Goal: Transaction & Acquisition: Purchase product/service

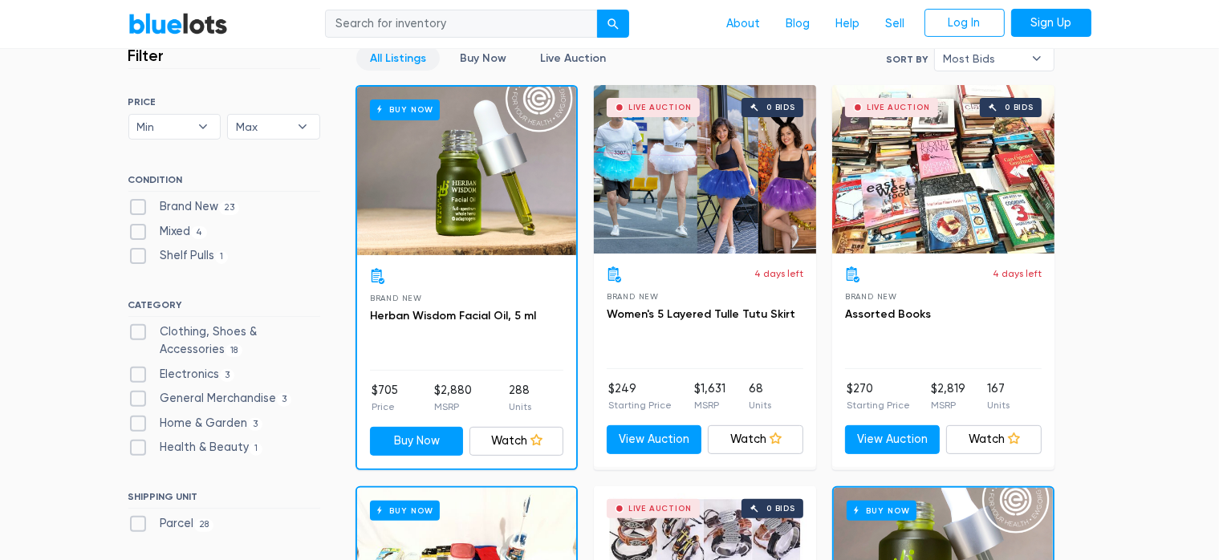
scroll to position [562, 0]
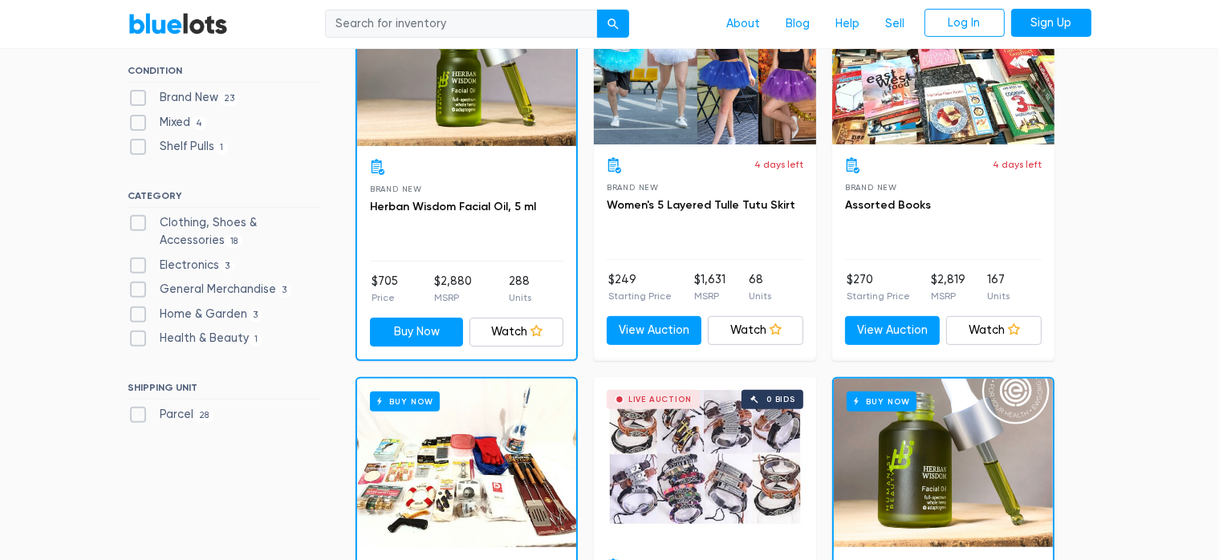
type input "burbbysq@yahoo.com"
click at [218, 340] on label "Health & Beauty 1" at bounding box center [195, 339] width 135 height 18
click at [139, 340] on Beauty"] "Health & Beauty 1" at bounding box center [133, 335] width 10 height 10
checkbox Beauty"] "true"
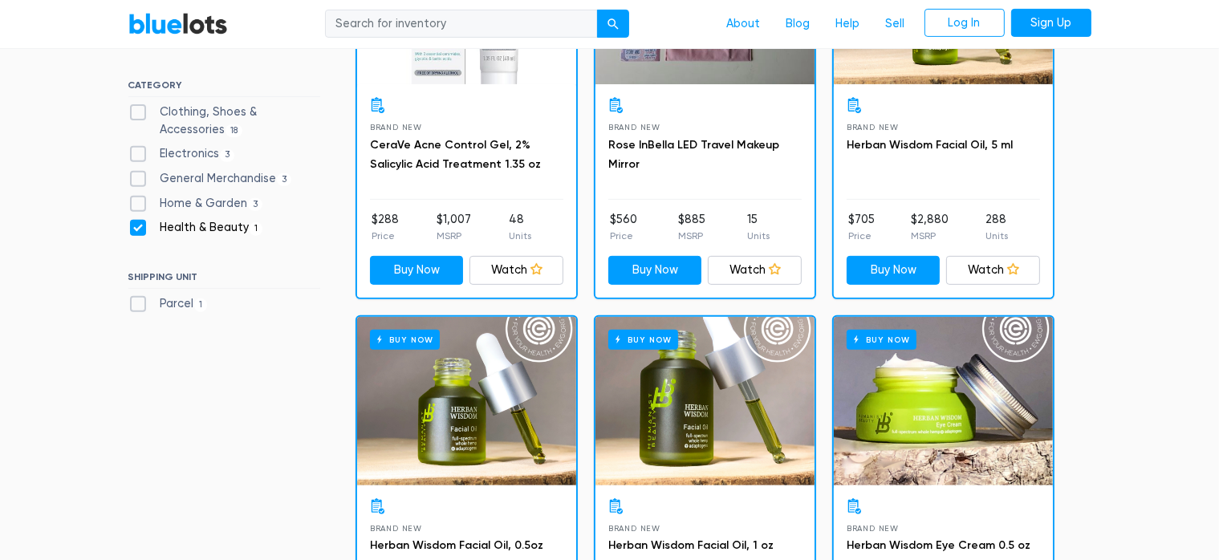
scroll to position [752, 0]
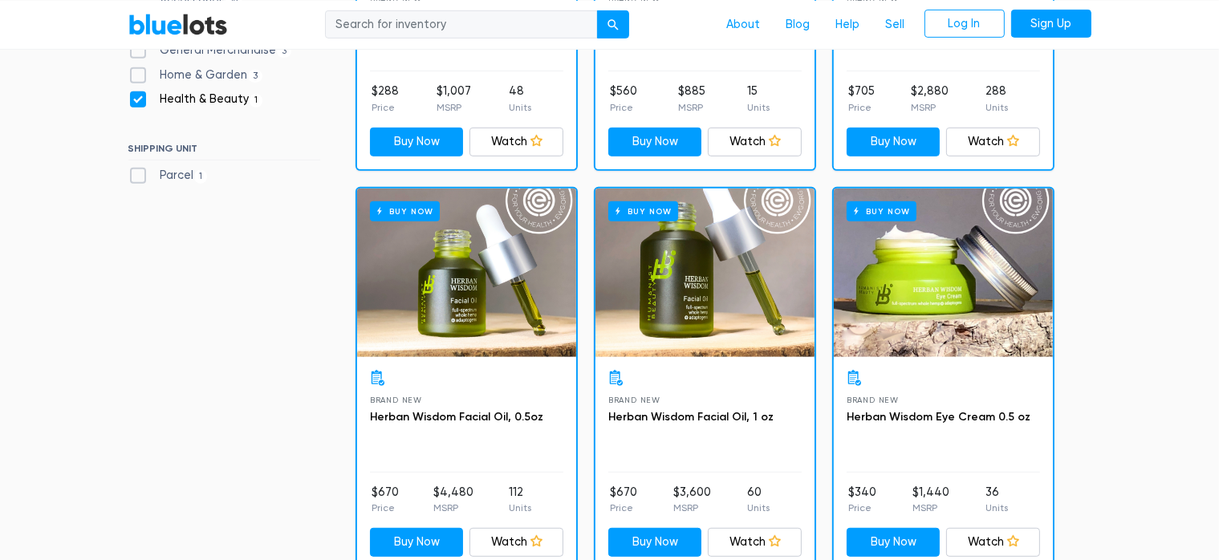
type input "burbbysq@yahoo.com"
click at [514, 272] on div "Buy Now" at bounding box center [466, 273] width 219 height 169
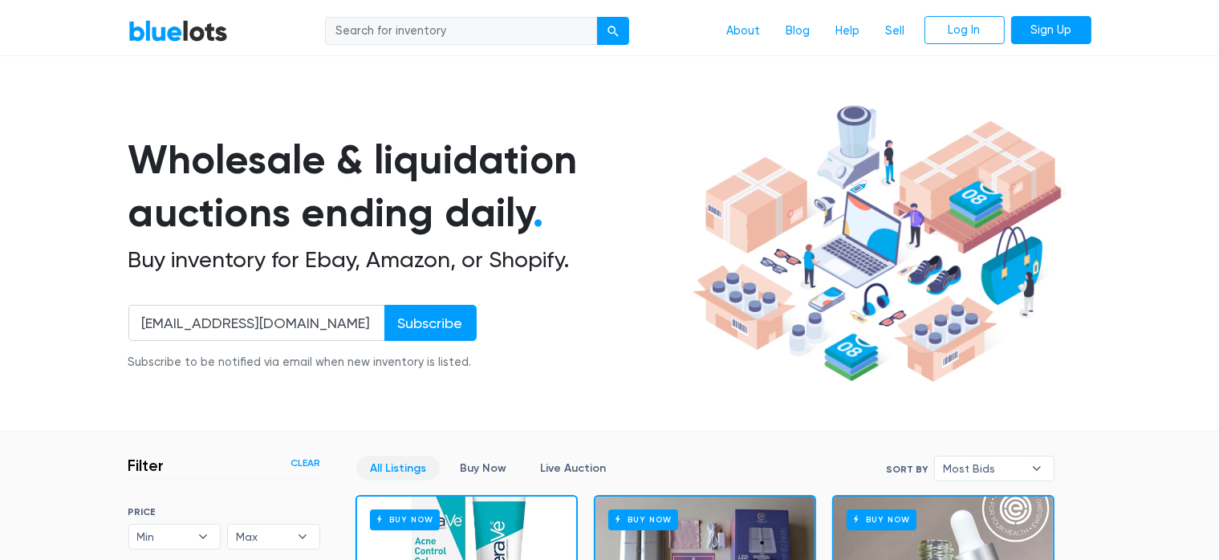
scroll to position [0, 0]
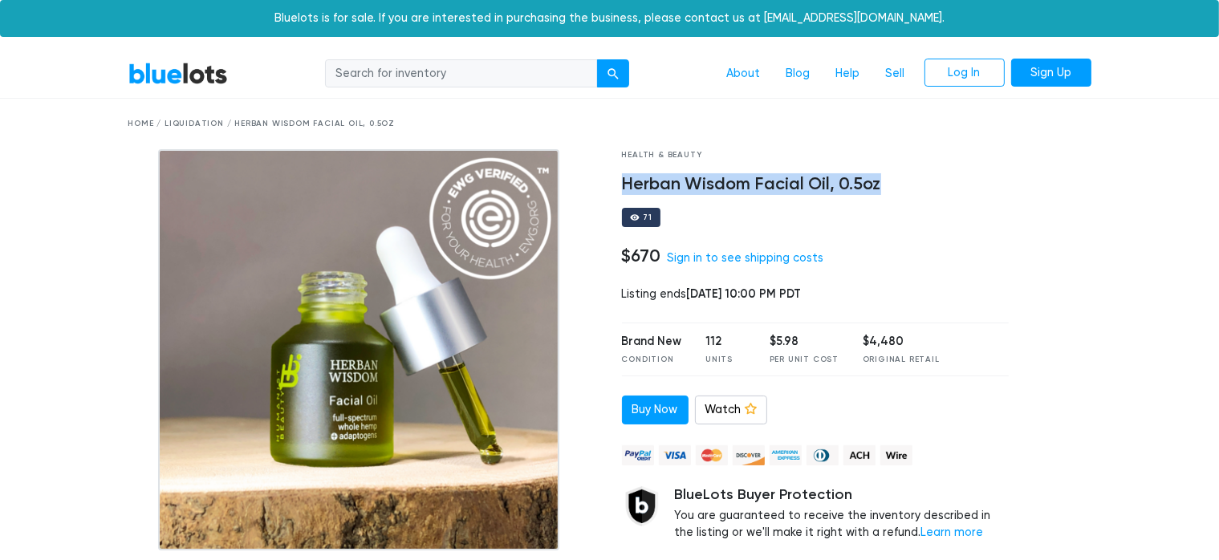
drag, startPoint x: 622, startPoint y: 188, endPoint x: 882, endPoint y: 187, distance: 260.1
click at [882, 187] on div "Health & Beauty Herban Wisdom Facial Oil, 0.5oz 71 $670 Sign in to see shipping…" at bounding box center [816, 384] width 412 height 471
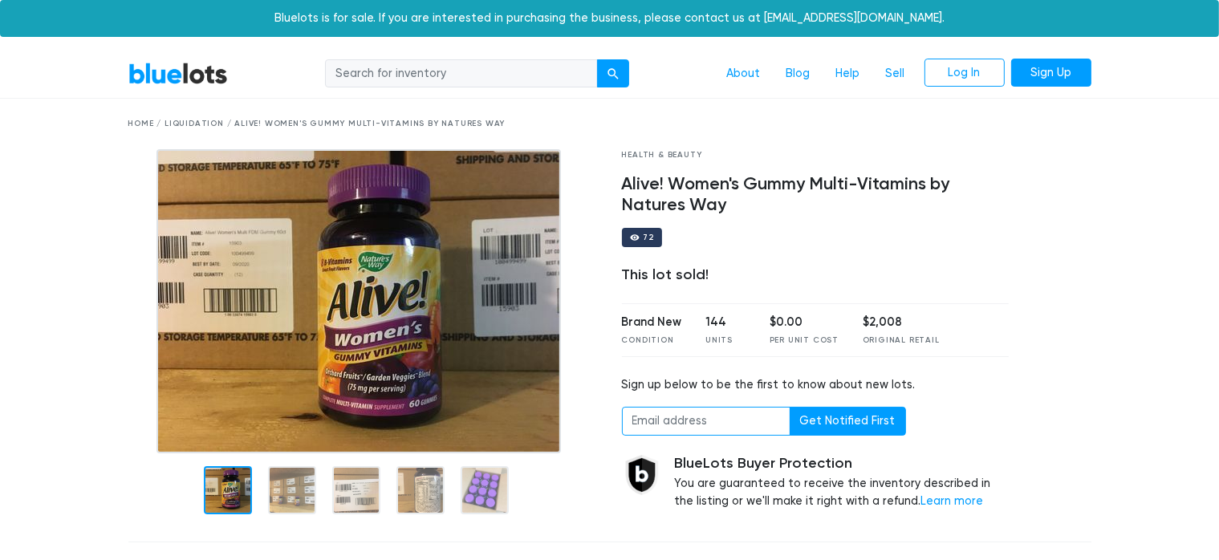
type input "[EMAIL_ADDRESS][DOMAIN_NAME]"
click at [177, 75] on link "BlueLots" at bounding box center [178, 73] width 100 height 23
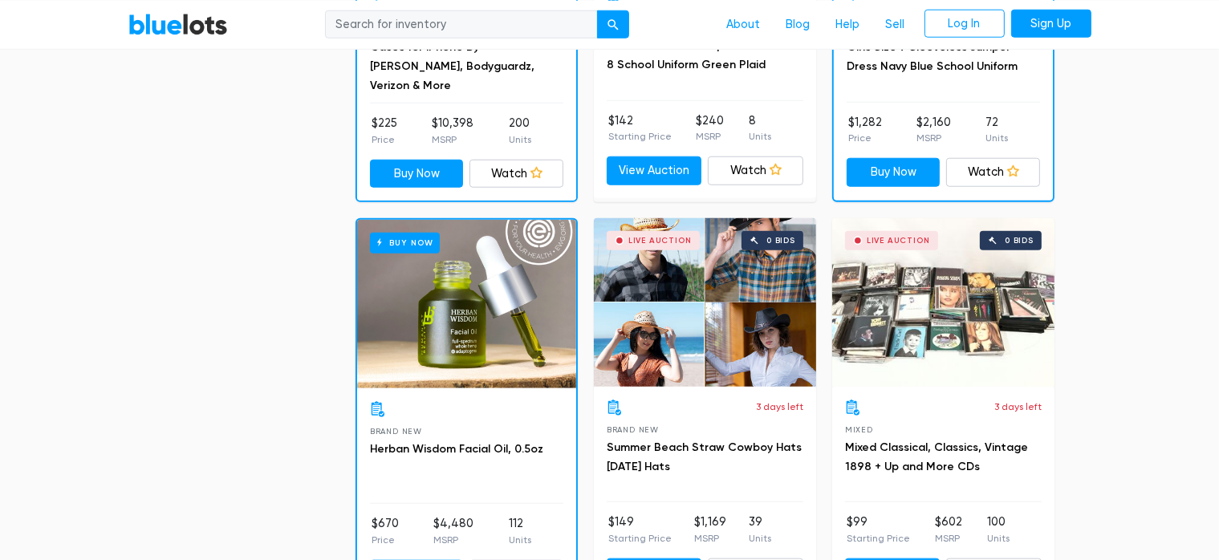
scroll to position [1846, 0]
